Goal: Transaction & Acquisition: Subscribe to service/newsletter

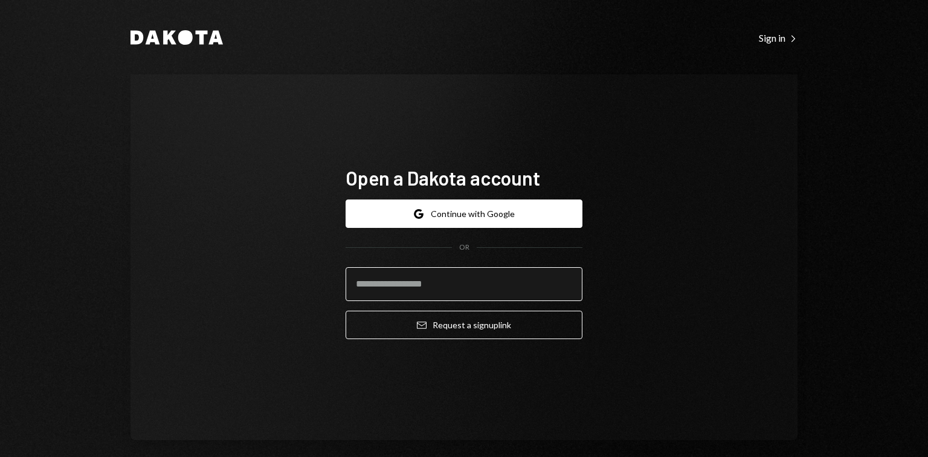
click at [463, 283] on input "email" at bounding box center [464, 284] width 237 height 34
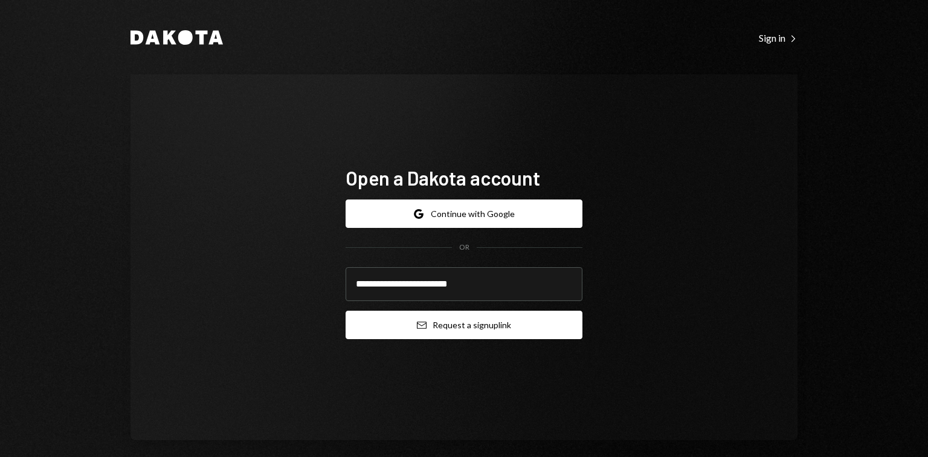
type input "**********"
click at [496, 320] on button "Email Request a sign up link" at bounding box center [464, 325] width 237 height 28
